Goal: Task Accomplishment & Management: Complete application form

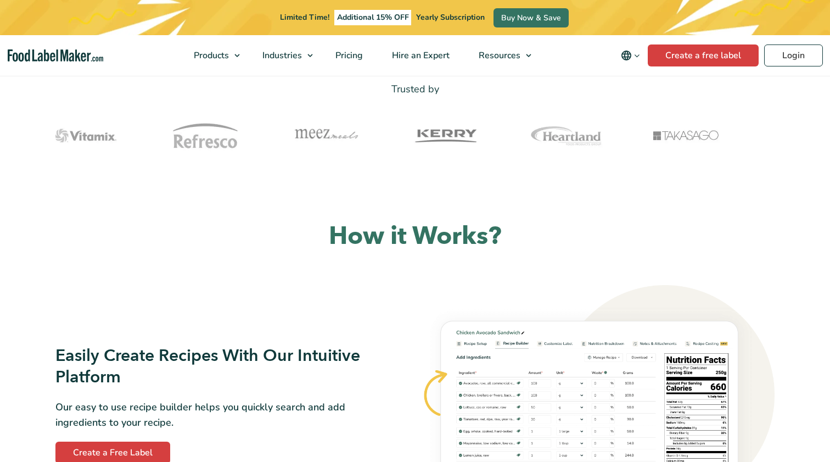
scroll to position [533, 0]
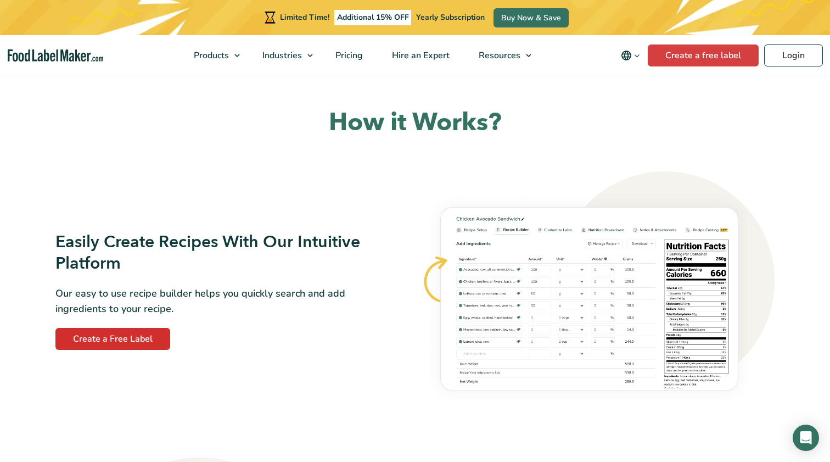
click at [158, 334] on link "Create a Free Label" at bounding box center [112, 339] width 115 height 22
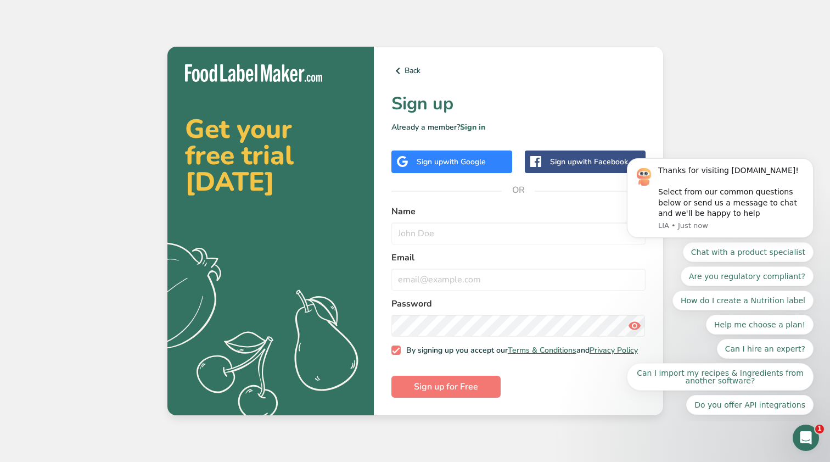
click at [463, 160] on span "with Google" at bounding box center [464, 161] width 43 height 10
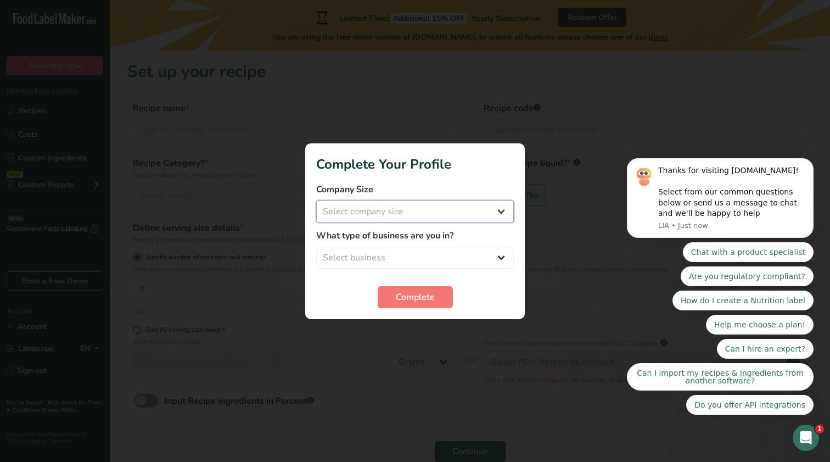
select select "1"
click at [432, 294] on span "Complete" at bounding box center [415, 296] width 39 height 13
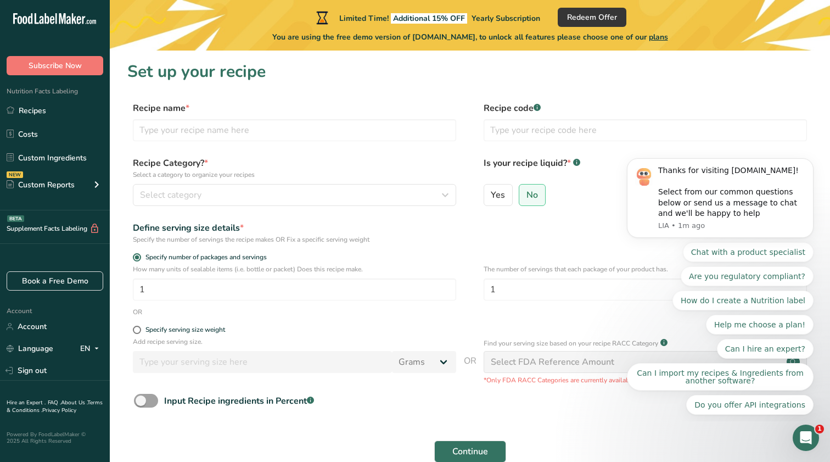
click at [413, 2] on div "Limited Time! Additional 15% OFF Yearly Subscription Redeem Offer You are using…" at bounding box center [470, 25] width 720 height 50
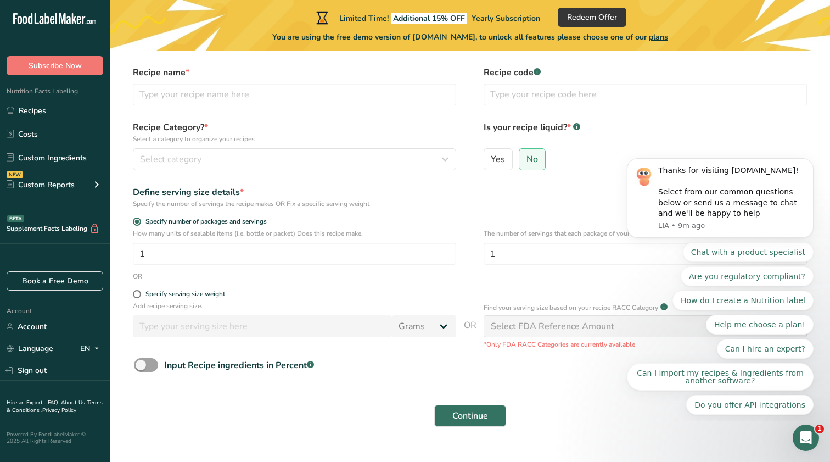
scroll to position [43, 0]
